Goal: Information Seeking & Learning: Learn about a topic

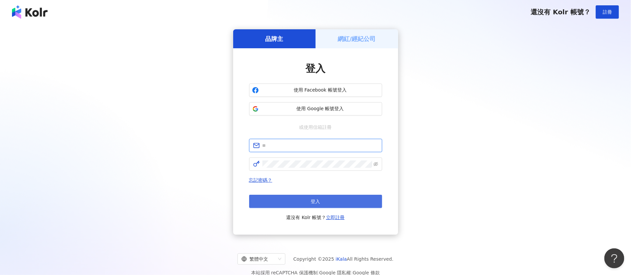
type input "**********"
click at [330, 206] on button "登入" at bounding box center [315, 200] width 133 height 13
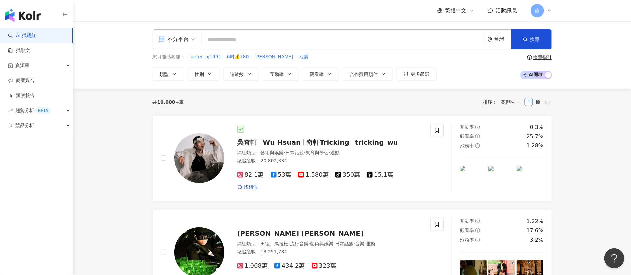
click at [316, 42] on input "search" at bounding box center [342, 40] width 277 height 13
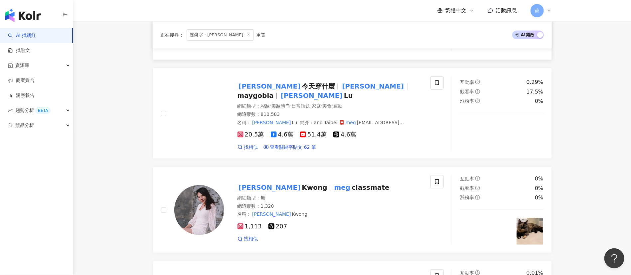
scroll to position [170, 0]
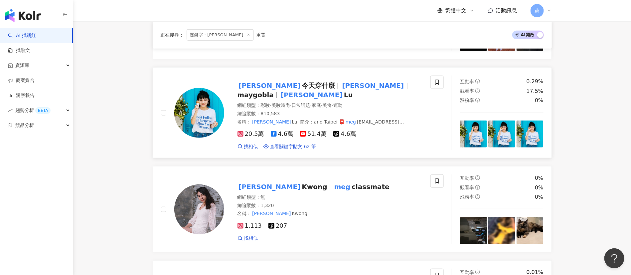
type input "***"
click at [302, 89] on span "今天穿什麼" at bounding box center [318, 85] width 33 height 8
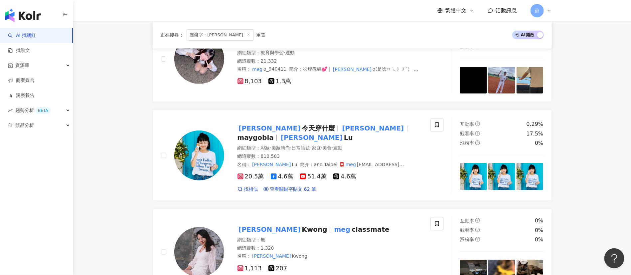
scroll to position [125, 0]
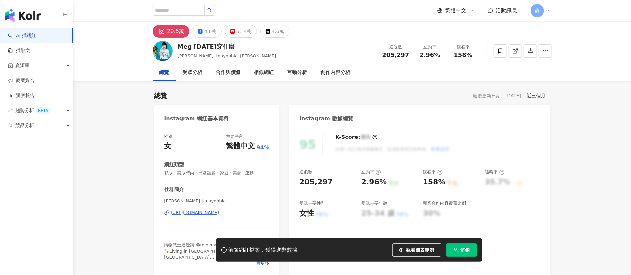
click at [465, 248] on span "解鎖" at bounding box center [464, 249] width 9 height 5
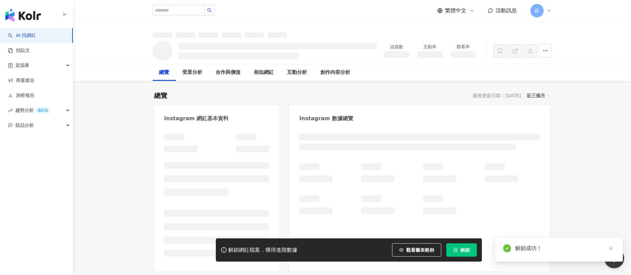
click at [473, 251] on div at bounding box center [419, 199] width 260 height 144
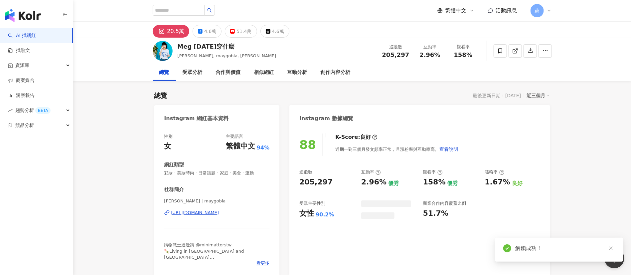
click at [608, 246] on icon "close" at bounding box center [610, 248] width 5 height 5
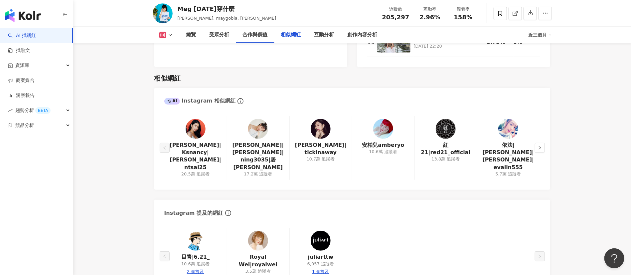
scroll to position [1086, 0]
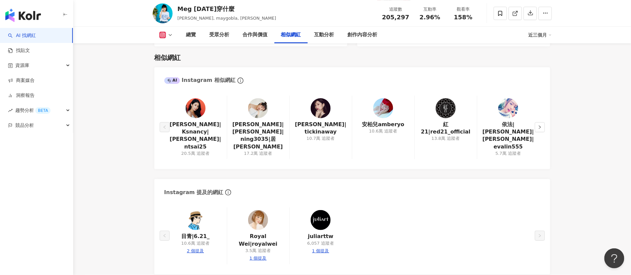
click at [255, 110] on img at bounding box center [258, 108] width 20 height 20
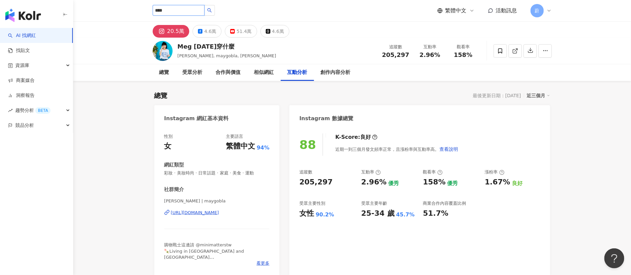
type input "****"
click at [215, 7] on button "button" at bounding box center [209, 10] width 11 height 11
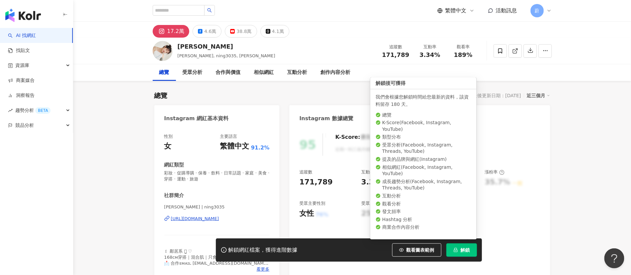
click at [456, 248] on icon "lock" at bounding box center [455, 249] width 5 height 5
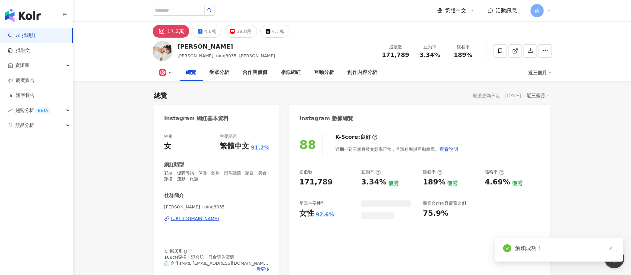
scroll to position [94, 0]
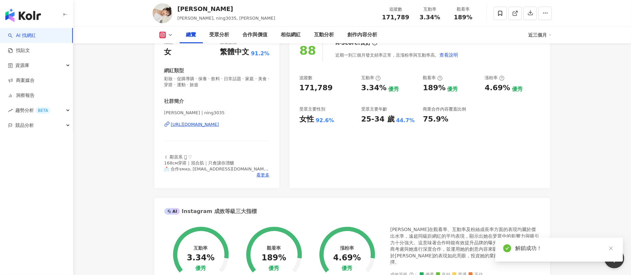
click at [501, 205] on div "AI Instagram 成效等級三大指標" at bounding box center [352, 209] width 396 height 22
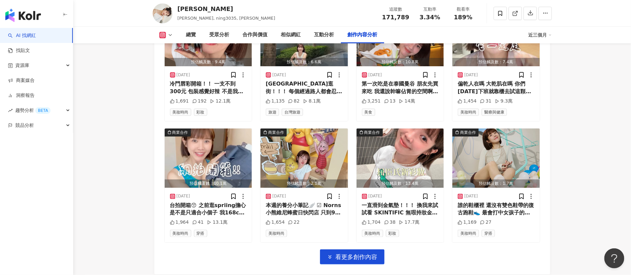
scroll to position [2313, 0]
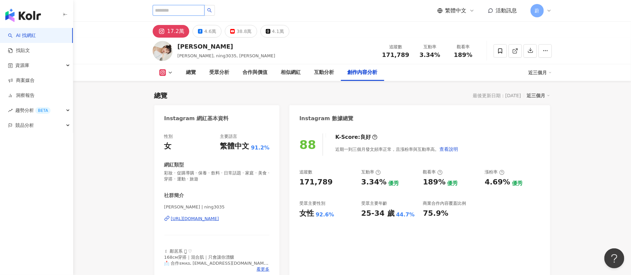
click at [172, 12] on input "search" at bounding box center [179, 10] width 52 height 11
click at [166, 8] on input "search" at bounding box center [179, 10] width 52 height 11
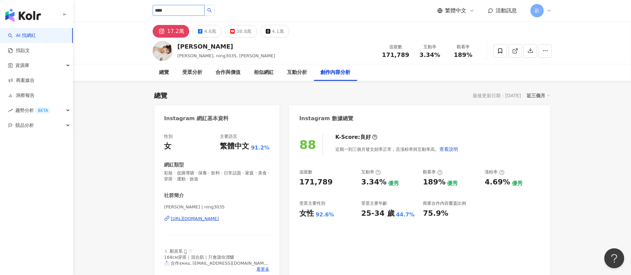
type input "***"
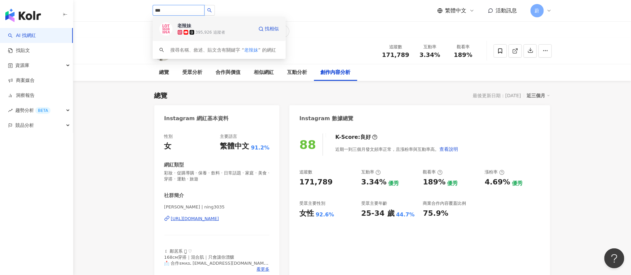
click at [225, 30] on div "395,926 追蹤者" at bounding box center [216, 32] width 76 height 7
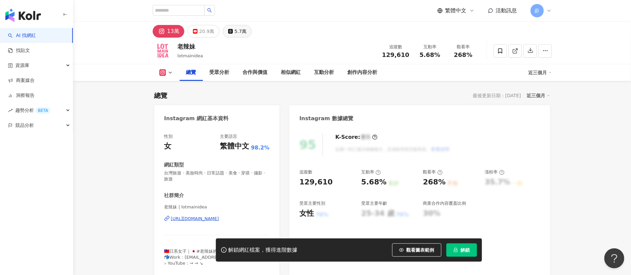
scroll to position [0, 0]
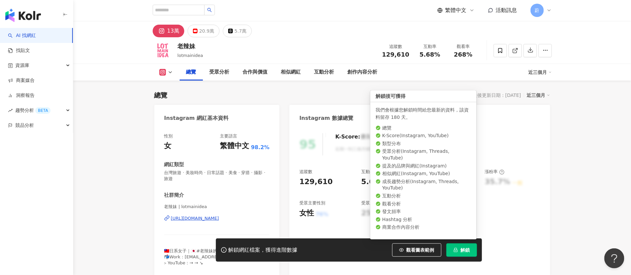
click at [464, 252] on span "解鎖" at bounding box center [464, 249] width 9 height 5
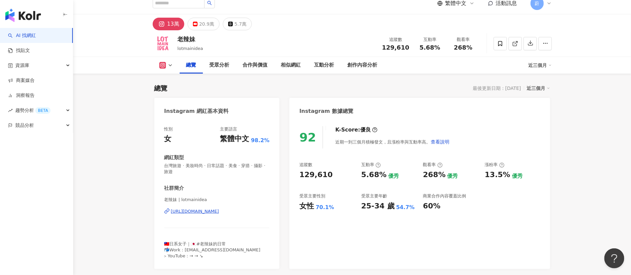
scroll to position [46, 0]
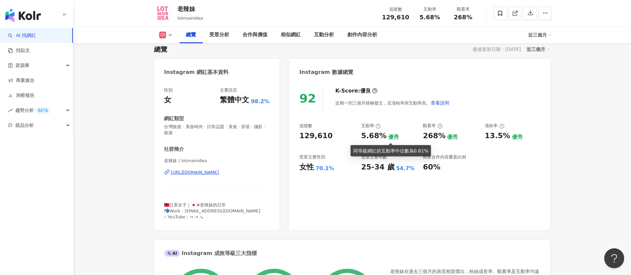
drag, startPoint x: 502, startPoint y: 136, endPoint x: 465, endPoint y: 176, distance: 54.3
click at [519, 139] on div "13.5% 優秀" at bounding box center [512, 136] width 55 height 10
click at [465, 176] on div "92 K-Score : 優良 近期一到三個月積極發文，且漲粉率與互動率高。 查看說明 追蹤數 129,610 互動率 5.68% 優秀 觀看率 268% 優…" at bounding box center [419, 154] width 260 height 149
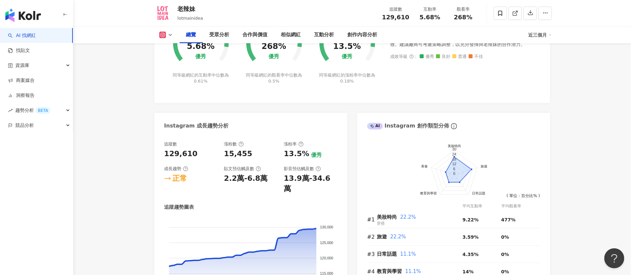
scroll to position [299, 0]
click at [166, 30] on div "總覽 受眾分析 合作與價值 相似網紅 互動分析 創作內容分析 近三個月" at bounding box center [352, 35] width 399 height 17
click at [168, 33] on icon at bounding box center [170, 34] width 5 height 5
click at [176, 61] on button "YouTube" at bounding box center [177, 62] width 40 height 9
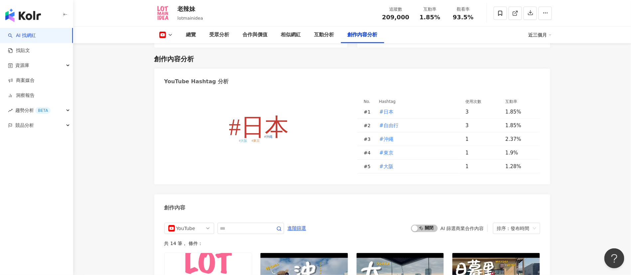
scroll to position [1636, 0]
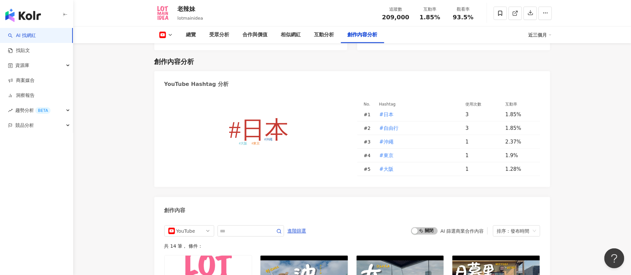
click at [168, 32] on button at bounding box center [166, 35] width 27 height 7
click at [175, 44] on button "Instagram" at bounding box center [177, 47] width 40 height 9
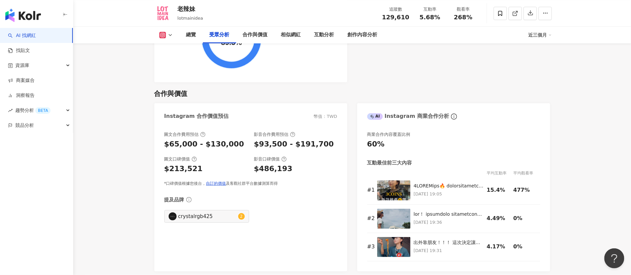
scroll to position [877, 0]
drag, startPoint x: 255, startPoint y: 141, endPoint x: 328, endPoint y: 134, distance: 73.4
click at [328, 134] on div "圖文合作費用預估 $65,000 - $130,000 影音合作費用預估 $93,500 - $191,700 圖文口碑價值 $213,521 影音口碑價值 …" at bounding box center [250, 159] width 173 height 55
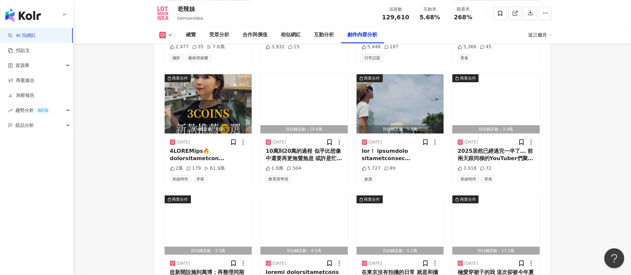
scroll to position [2348, 0]
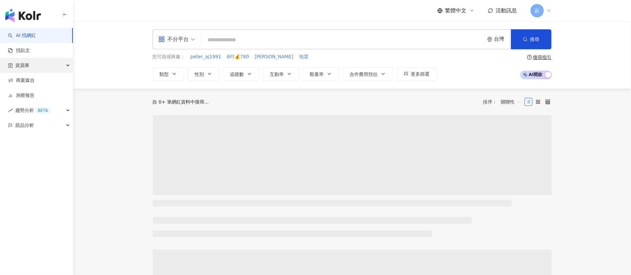
click at [63, 67] on div "資源庫" at bounding box center [36, 65] width 73 height 15
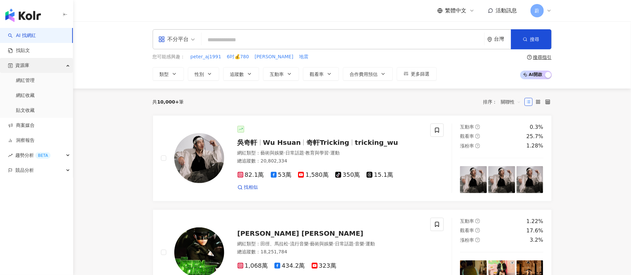
click at [64, 62] on div "資源庫" at bounding box center [36, 65] width 73 height 15
click at [35, 77] on link "網紅管理" at bounding box center [25, 80] width 19 height 7
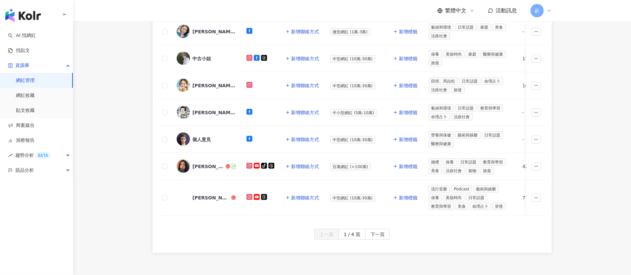
scroll to position [364, 0]
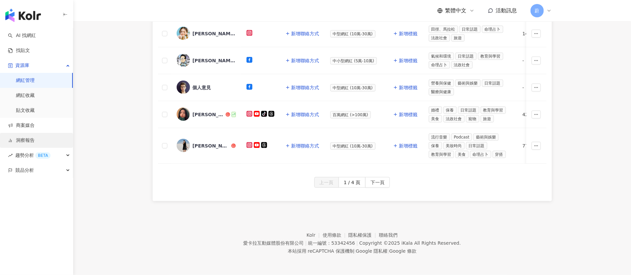
click at [35, 142] on link "洞察報告" at bounding box center [21, 140] width 27 height 7
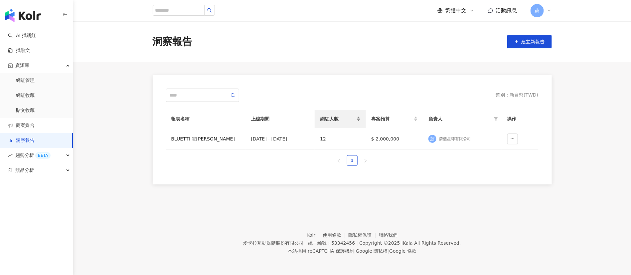
click at [360, 115] on div "網紅人數" at bounding box center [340, 118] width 41 height 7
click at [195, 133] on td "BLUETTI 電吉拉" at bounding box center [206, 139] width 80 height 22
click at [515, 140] on button "button" at bounding box center [512, 138] width 11 height 11
click at [446, 132] on td "蔚 蔚藍星球有限公司" at bounding box center [462, 139] width 78 height 22
click at [445, 133] on td "蔚 蔚藍星球有限公司" at bounding box center [462, 139] width 78 height 22
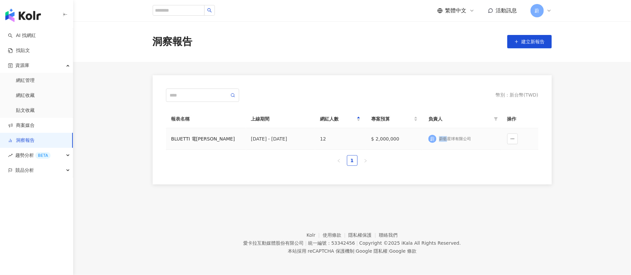
click at [445, 133] on td "蔚 蔚藍星球有限公司" at bounding box center [462, 139] width 78 height 22
click at [507, 140] on button "button" at bounding box center [512, 138] width 11 height 11
click at [443, 133] on td "蔚 蔚藍星球有限公司" at bounding box center [462, 139] width 78 height 22
click at [189, 136] on div "BLUETTI 電吉拉" at bounding box center [205, 138] width 69 height 7
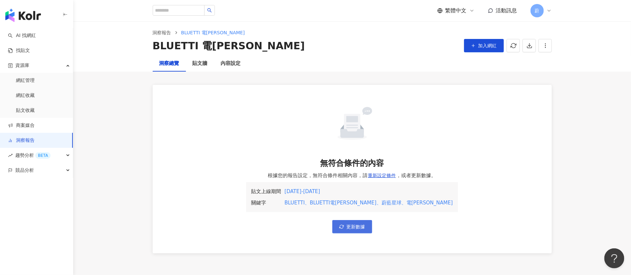
click at [349, 222] on button "更新數據" at bounding box center [352, 226] width 40 height 13
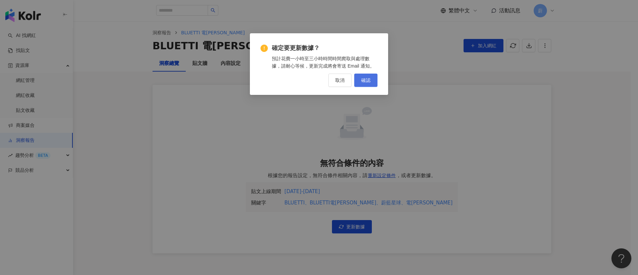
click at [371, 84] on button "確認" at bounding box center [365, 79] width 23 height 13
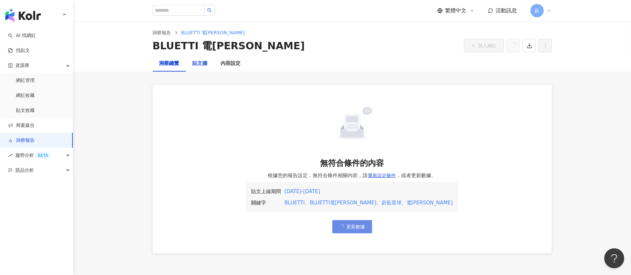
click at [196, 65] on div "貼文牆" at bounding box center [199, 64] width 15 height 8
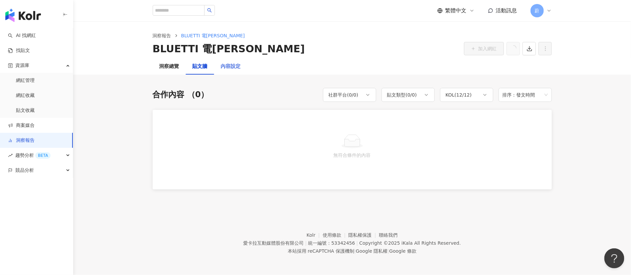
click at [234, 60] on div "內容設定" at bounding box center [230, 67] width 33 height 16
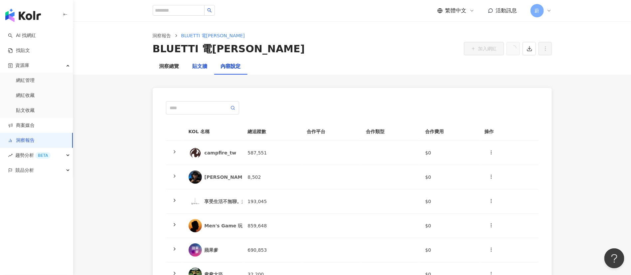
click at [203, 68] on div "貼文牆" at bounding box center [199, 66] width 15 height 8
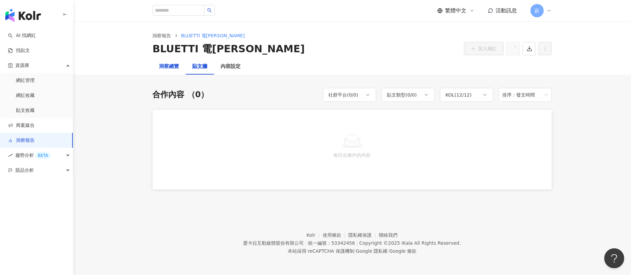
click at [164, 66] on div "洞察總覽" at bounding box center [169, 66] width 20 height 8
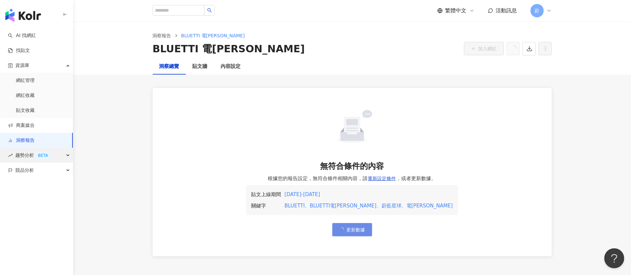
click at [71, 154] on div "趨勢分析 BETA" at bounding box center [36, 155] width 73 height 15
click at [46, 174] on link "Hashtag 排行" at bounding box center [31, 170] width 30 height 7
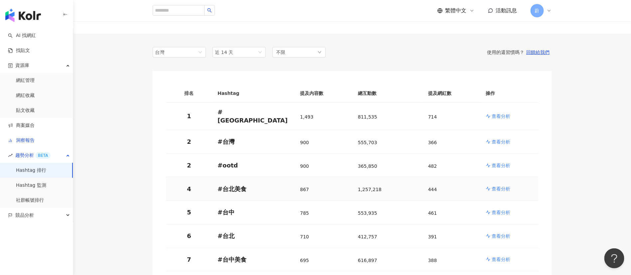
scroll to position [38, 0]
click at [182, 15] on input "search" at bounding box center [179, 10] width 52 height 11
type input "*"
type input "***"
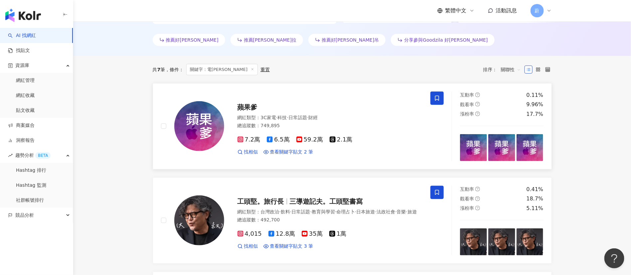
scroll to position [192, 0]
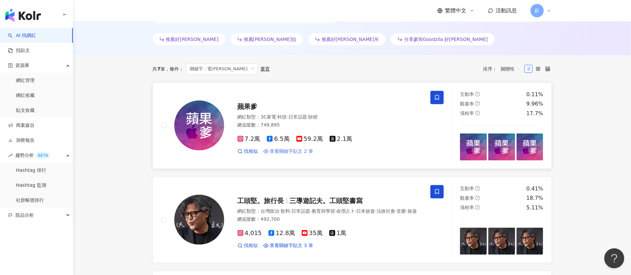
click at [286, 155] on span "查看關鍵字貼文 2 筆" at bounding box center [291, 151] width 43 height 7
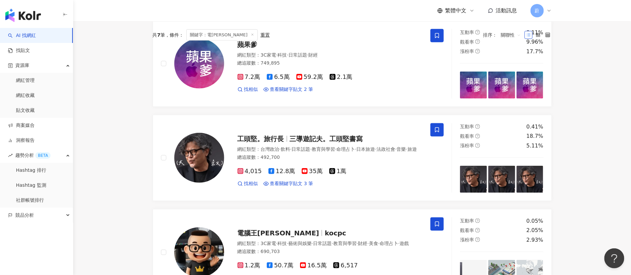
scroll to position [202, 0]
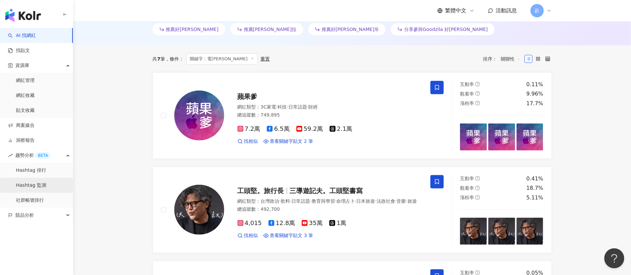
click at [46, 182] on link "Hashtag 監測" at bounding box center [31, 185] width 30 height 7
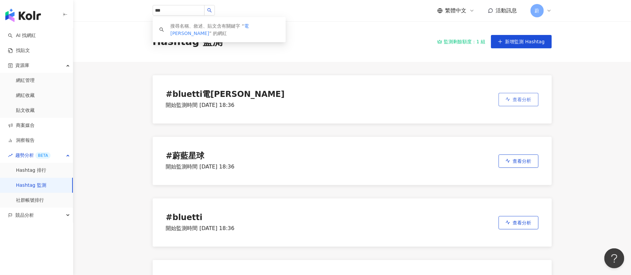
click at [517, 98] on span "查看分析" at bounding box center [522, 99] width 19 height 5
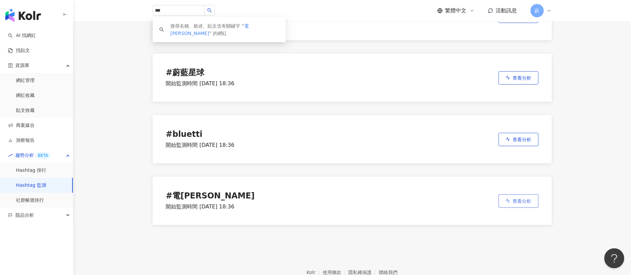
click at [527, 201] on span "查看分析" at bounding box center [522, 200] width 19 height 5
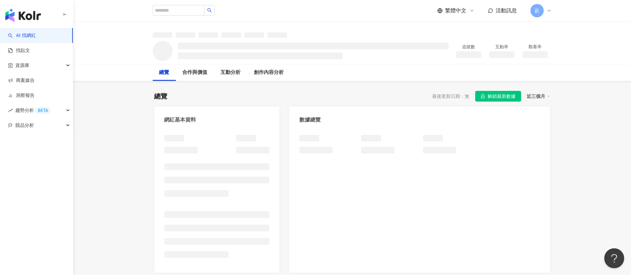
click at [311, 38] on div "追蹤數 互動率 觀看率" at bounding box center [351, 51] width 425 height 26
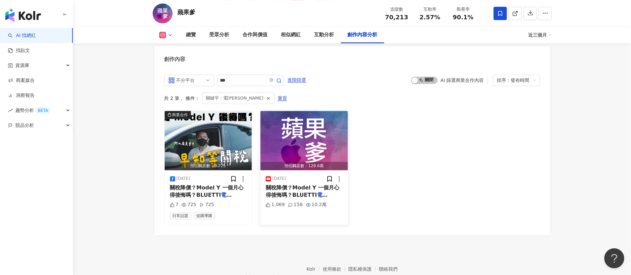
scroll to position [2046, 0]
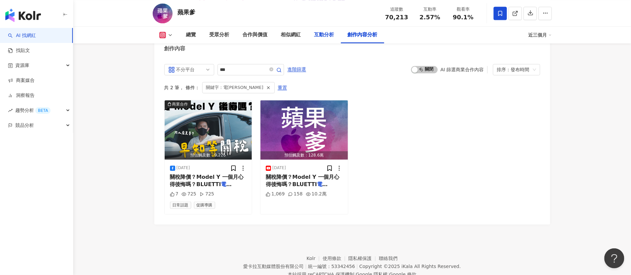
click at [334, 30] on div "互動分析" at bounding box center [323, 35] width 33 height 17
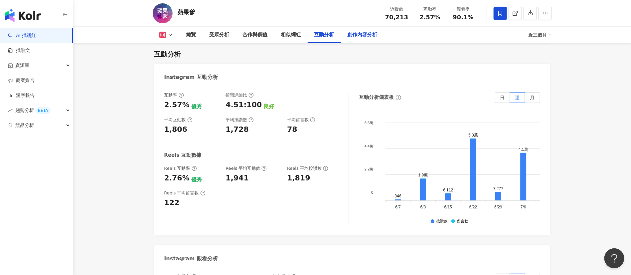
click at [373, 32] on div "創作內容分析" at bounding box center [362, 35] width 30 height 8
